Goal: Ask a question

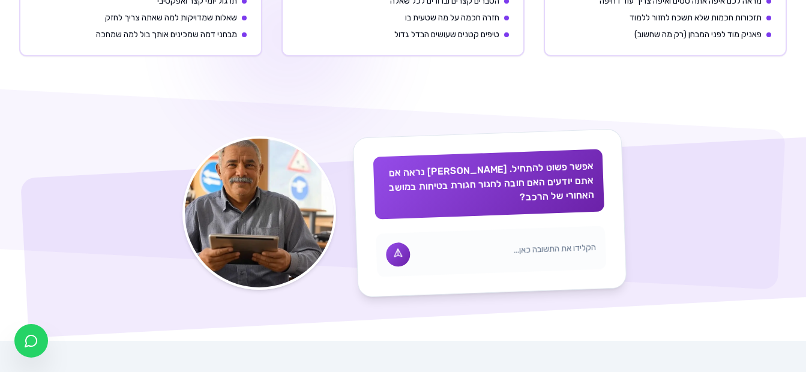
scroll to position [780, 0]
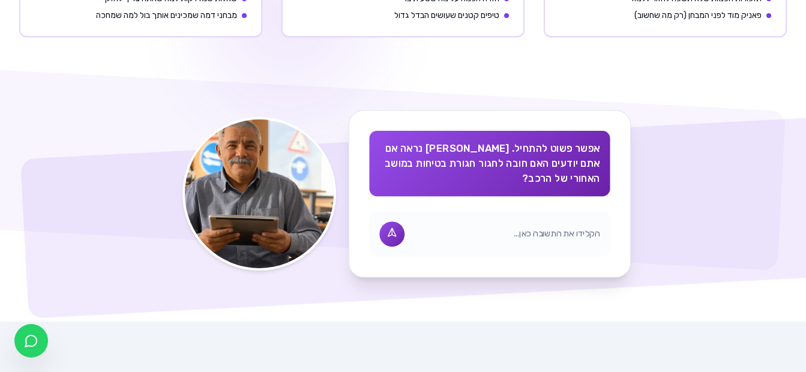
click at [513, 228] on input "text" at bounding box center [506, 234] width 188 height 13
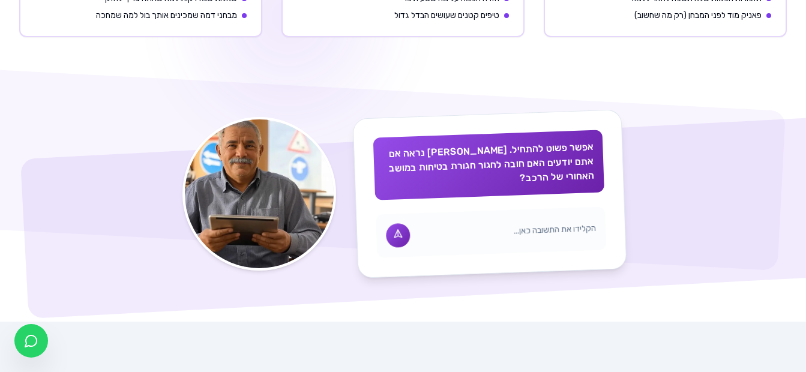
type input "F"
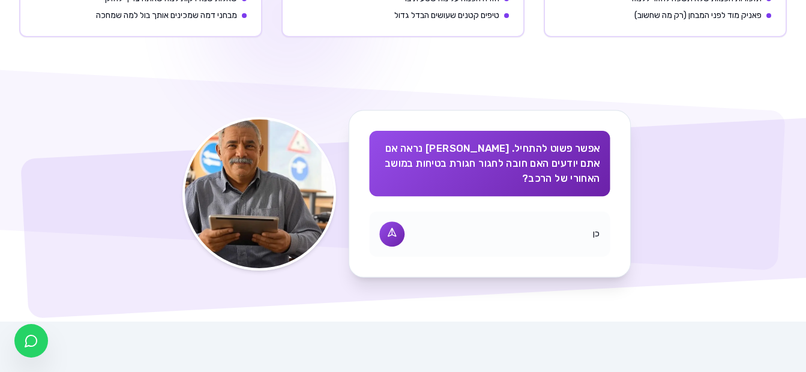
type input "כן"
click at [391, 230] on icon at bounding box center [392, 234] width 14 height 14
click at [390, 228] on icon at bounding box center [392, 234] width 12 height 12
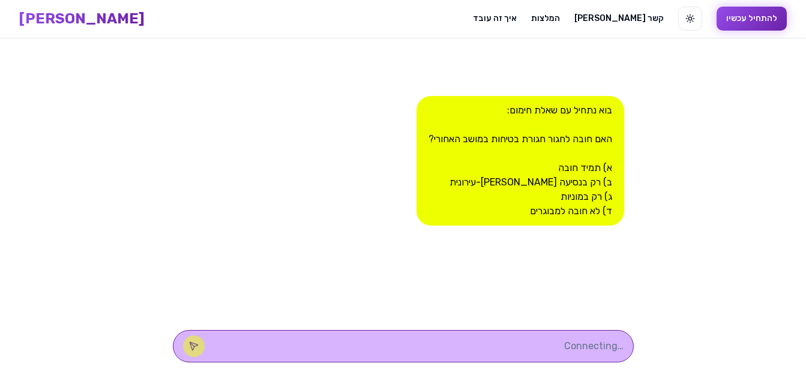
scroll to position [1, 0]
click at [579, 174] on div "בוא נתחיל עם שאלת חימום: האם חובה לחגור חגורת בטיחות במושב האחורי? א) תמיד חובה…" at bounding box center [521, 161] width 208 height 130
